Goal: Information Seeking & Learning: Learn about a topic

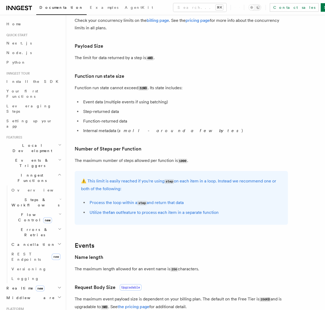
scroll to position [204, 0]
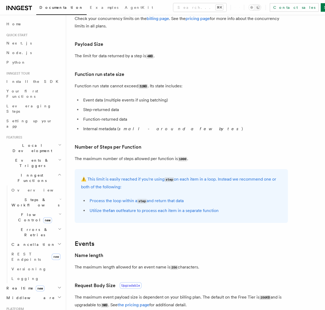
click at [79, 84] on p "Function run state cannot exceed 32MB . Its state includes:" at bounding box center [181, 86] width 213 height 8
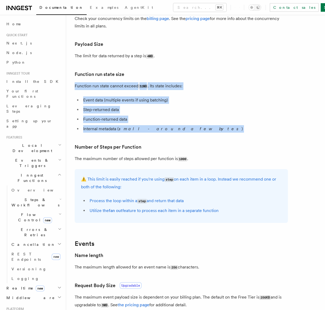
drag, startPoint x: 79, startPoint y: 84, endPoint x: 170, endPoint y: 127, distance: 100.7
click at [170, 127] on article "Platform Usage Limits We have put some limits on the service to make sure we pr…" at bounding box center [196, 184] width 242 height 731
copy article "Function run state cannot exceed 32MB . Its state includes: Event data (multipl…"
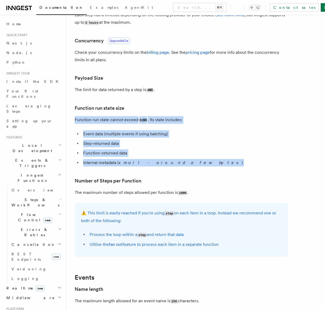
scroll to position [170, 0]
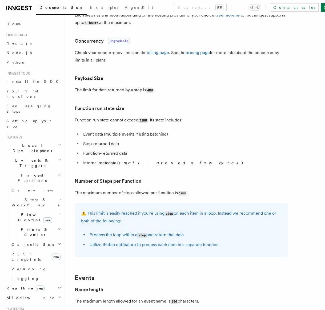
click at [170, 93] on p "The limit for data returned by a step is 4MB ." at bounding box center [181, 90] width 213 height 8
click at [164, 90] on p "The limit for data returned by a step is 4MB ." at bounding box center [181, 90] width 213 height 8
drag, startPoint x: 164, startPoint y: 90, endPoint x: 77, endPoint y: 81, distance: 87.6
click at [77, 81] on article "Platform Usage Limits We have put some limits on the service to make sure we pr…" at bounding box center [196, 218] width 242 height 731
copy article "Payload Size The limit for data returned by a step is 4MB ."
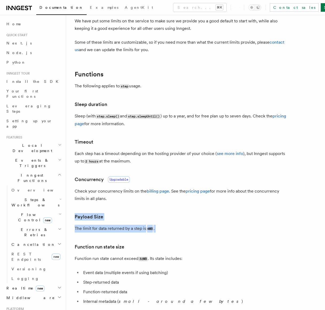
scroll to position [0, 0]
